Goal: Information Seeking & Learning: Learn about a topic

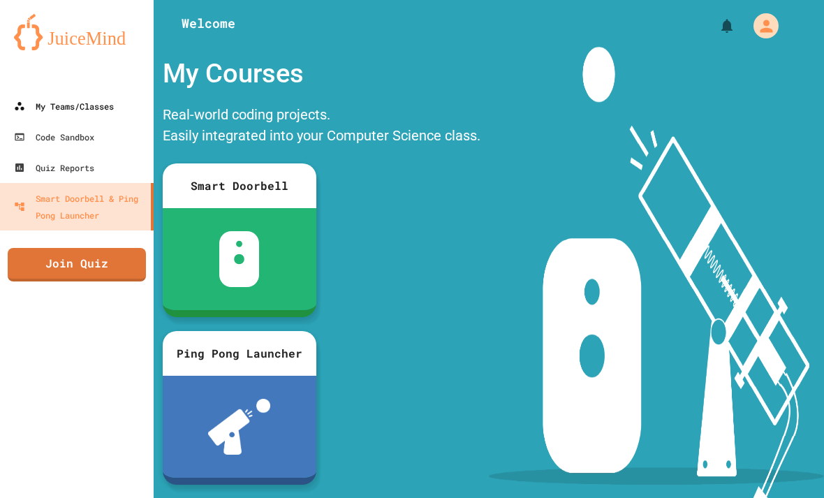
click at [59, 103] on div "My Teams/Classes" at bounding box center [64, 106] width 100 height 17
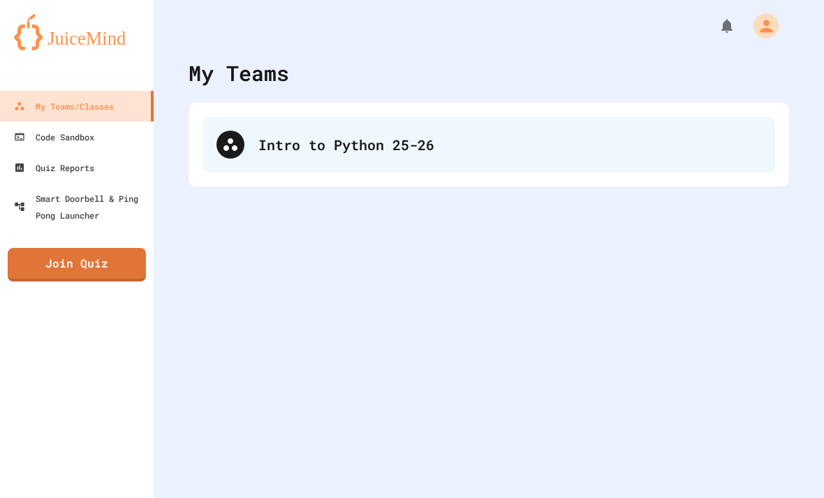
click at [217, 151] on div "Intro to Python 25-26" at bounding box center [488, 145] width 572 height 56
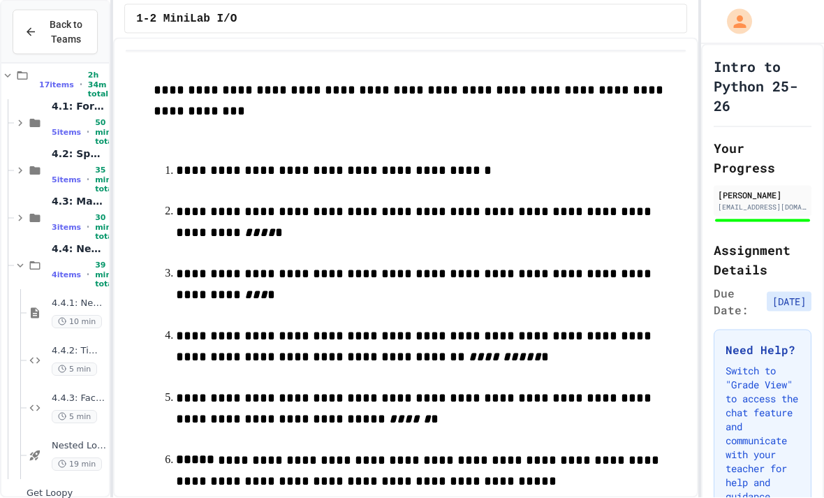
scroll to position [45, 0]
click at [57, 440] on span "Nested Loops - Quiz" at bounding box center [79, 446] width 54 height 12
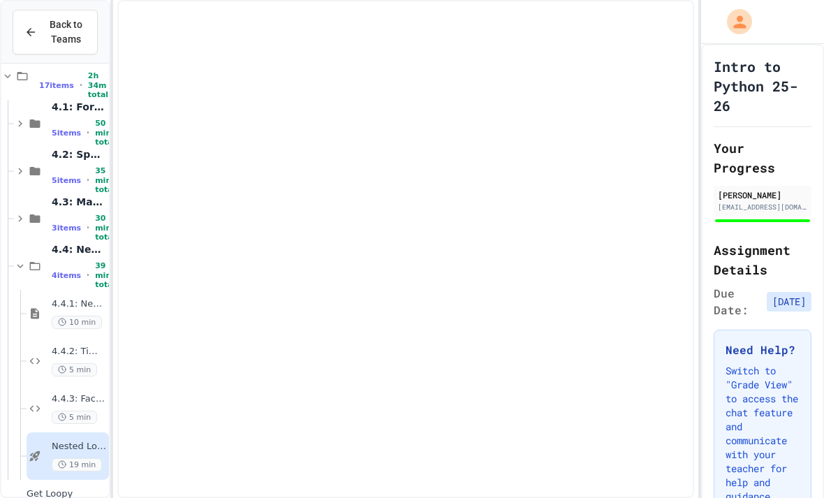
scroll to position [246, 0]
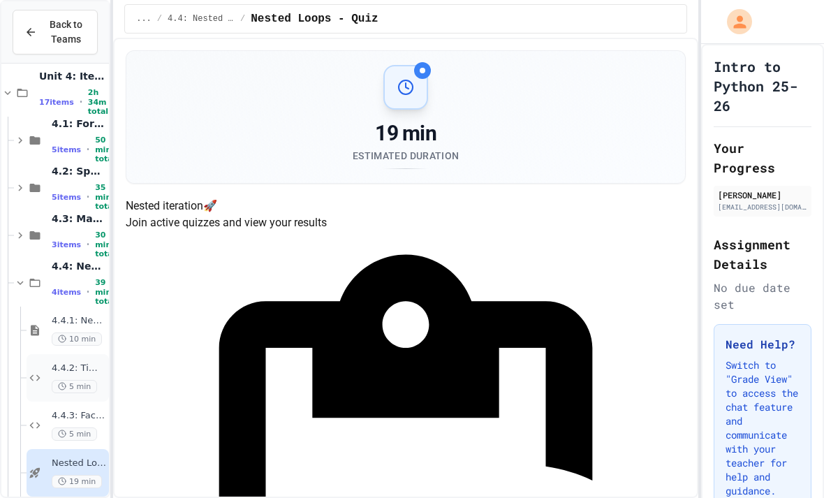
click at [72, 380] on span "5 min" at bounding box center [74, 386] width 45 height 13
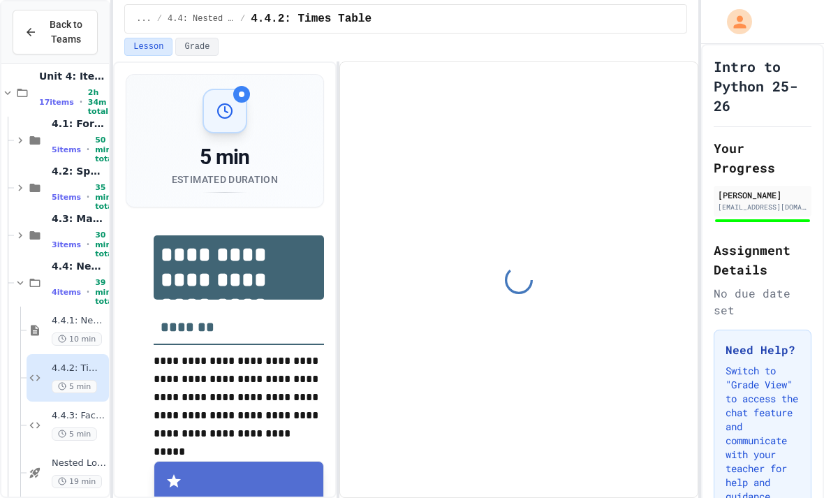
scroll to position [117, 0]
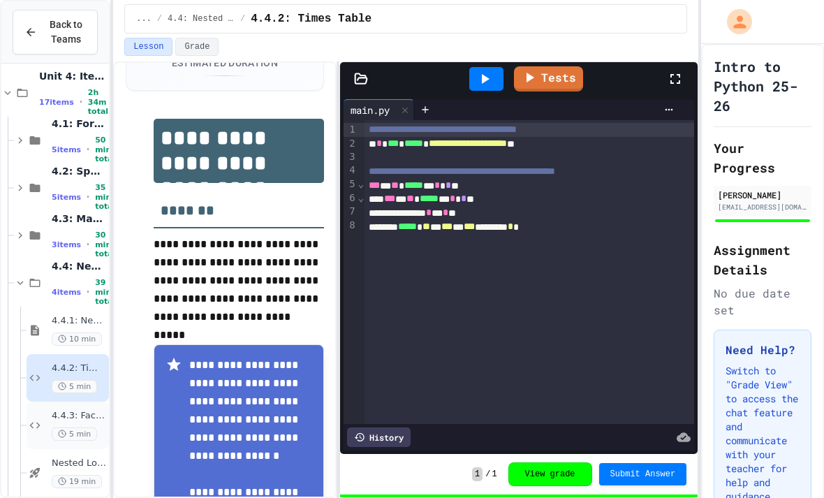
click at [57, 410] on span "4.4.3: Factorial" at bounding box center [79, 416] width 54 height 12
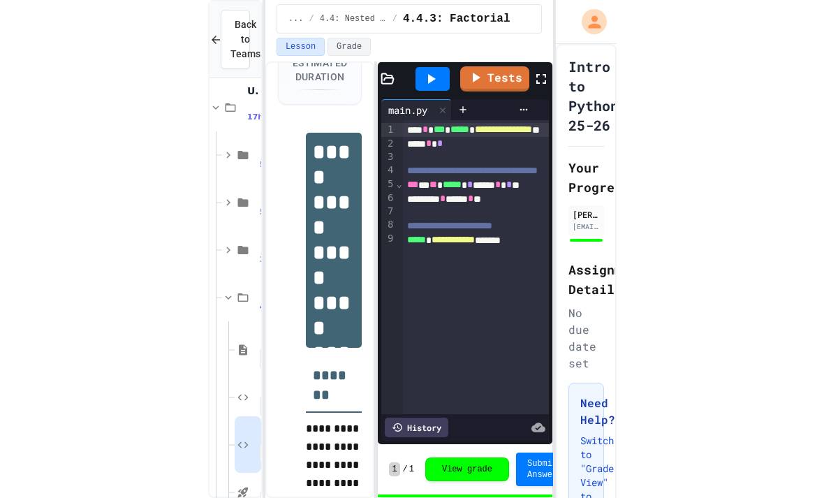
scroll to position [45, 0]
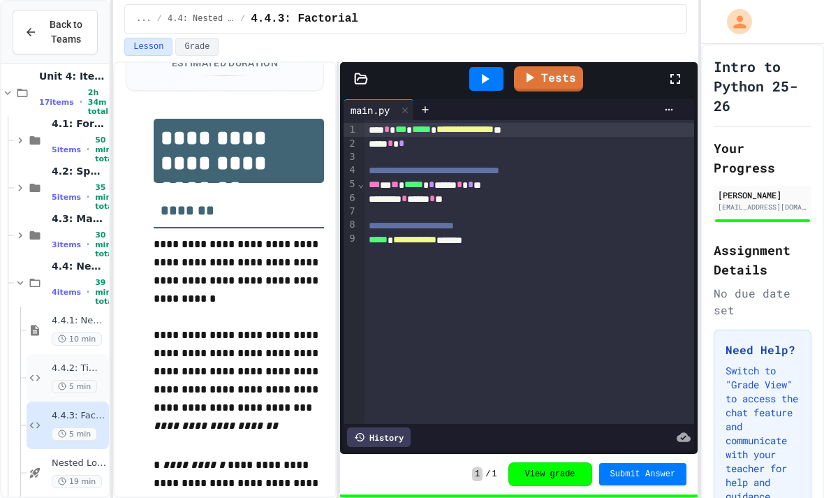
click at [60, 362] on div "4.4.2: Times Table 5 min" at bounding box center [79, 377] width 54 height 31
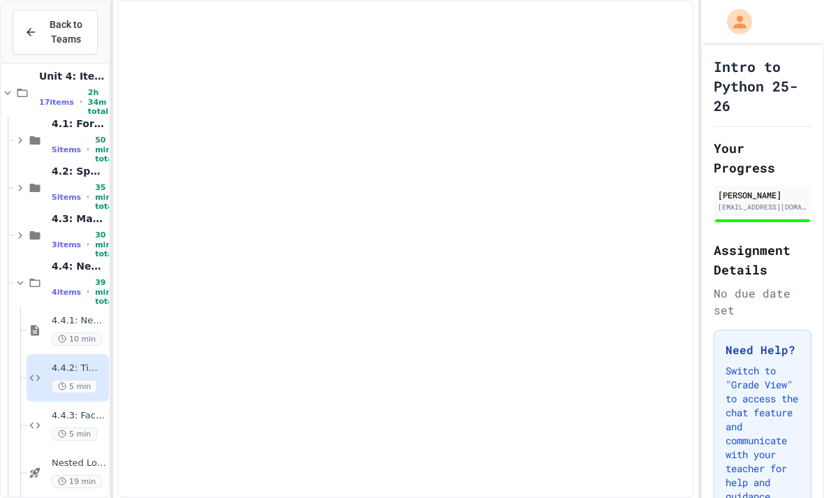
click at [62, 362] on span "4.4.2: Times Table" at bounding box center [79, 368] width 54 height 12
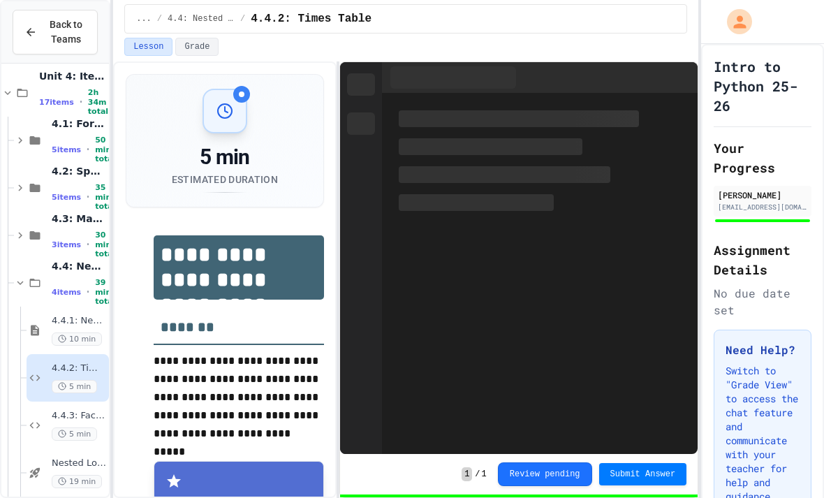
scroll to position [117, 0]
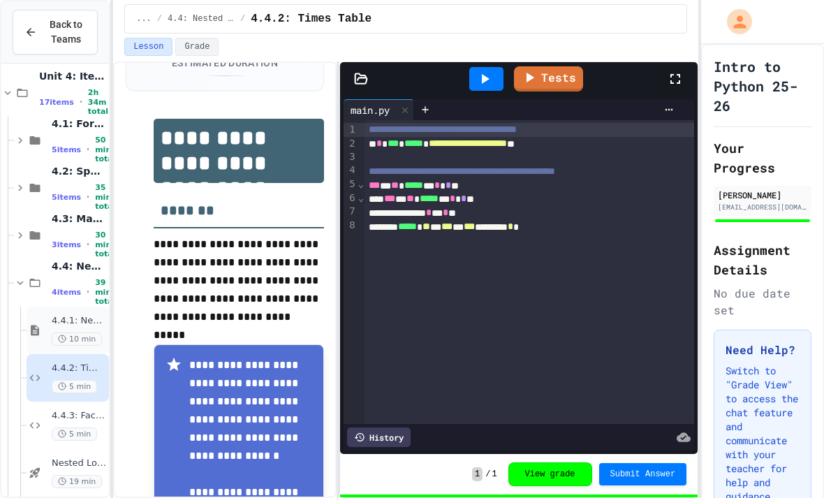
click at [64, 315] on div "4.4.1: Nested Loops 10 min" at bounding box center [79, 330] width 54 height 31
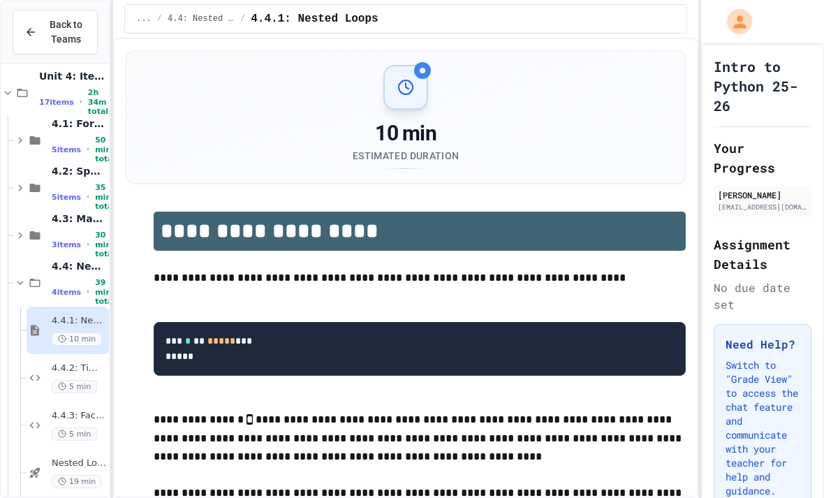
scroll to position [39, 0]
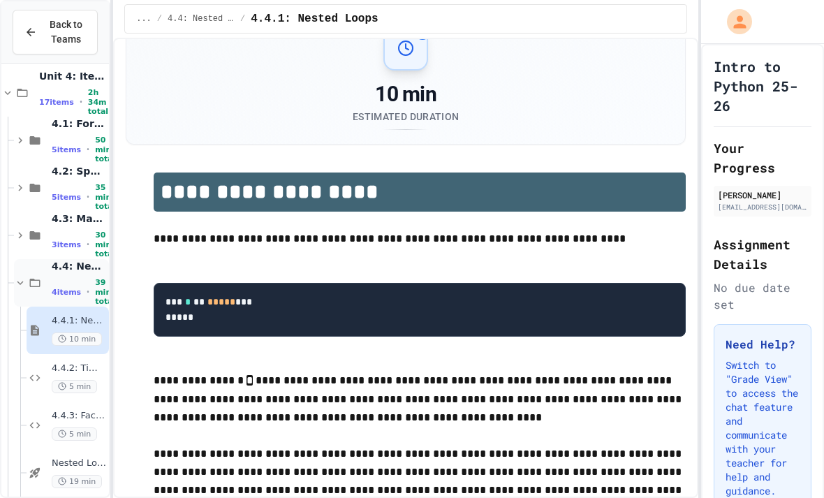
click at [24, 276] on icon at bounding box center [20, 282] width 13 height 13
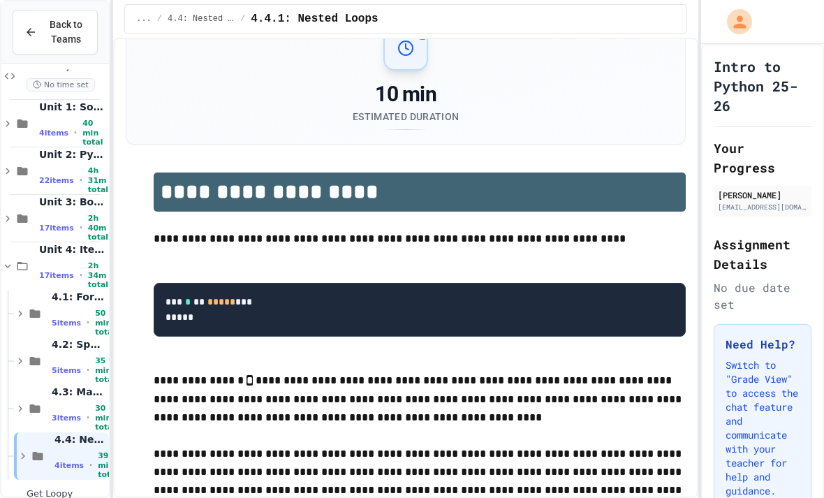
scroll to position [73, 0]
click at [16, 260] on icon at bounding box center [22, 266] width 17 height 13
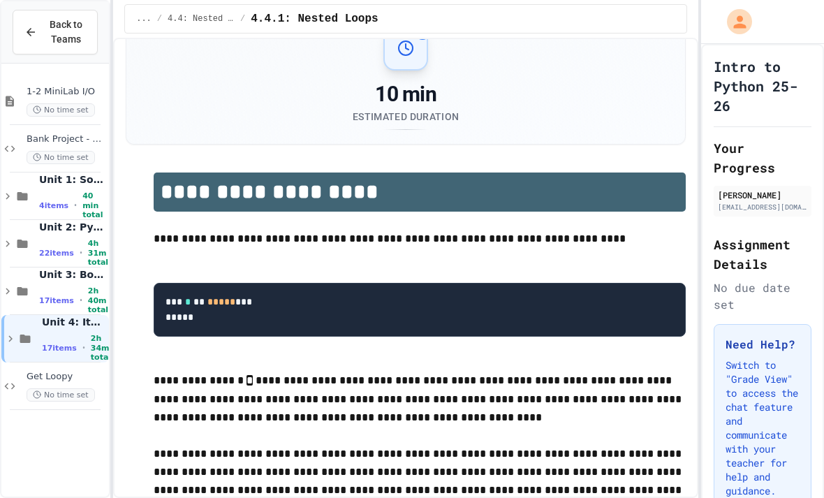
scroll to position [0, 0]
click at [31, 417] on div "1-2 MiniLab I/O No time set Bank Project - Python No time set Unit 1: Solving P…" at bounding box center [54, 302] width 107 height 466
click at [38, 412] on div "1-2 MiniLab I/O No time set Bank Project - Python No time set Unit 1: Solving P…" at bounding box center [54, 302] width 107 height 466
